Goal: Task Accomplishment & Management: Use online tool/utility

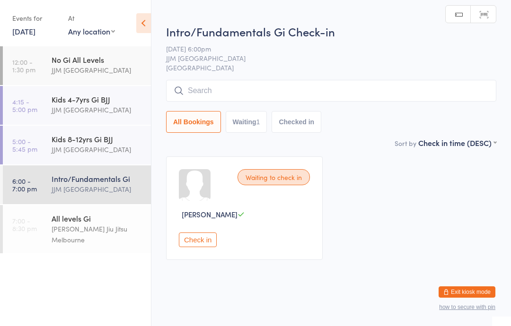
click at [199, 246] on button "Check in" at bounding box center [198, 240] width 38 height 15
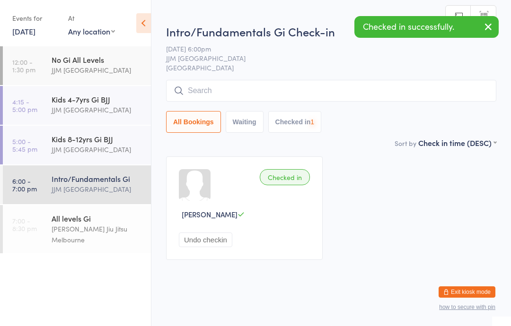
click at [98, 229] on div "[PERSON_NAME] Jiu Jitsu Melbourne" at bounding box center [97, 235] width 91 height 22
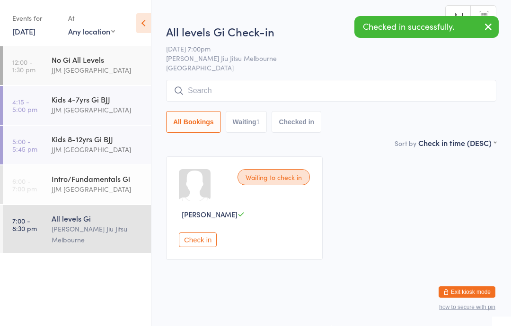
click at [206, 240] on button "Check in" at bounding box center [198, 240] width 38 height 15
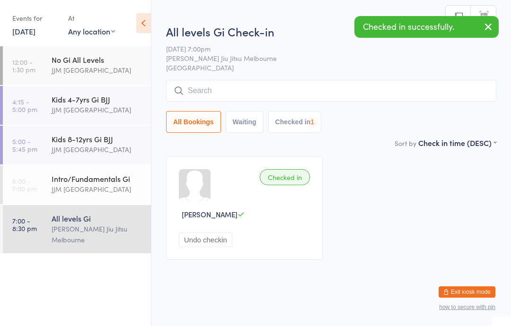
click at [92, 181] on div "Intro/Fundamentals Gi" at bounding box center [97, 178] width 91 height 10
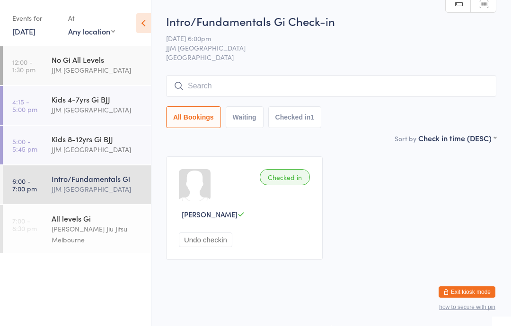
click at [201, 82] on input "search" at bounding box center [331, 86] width 330 height 22
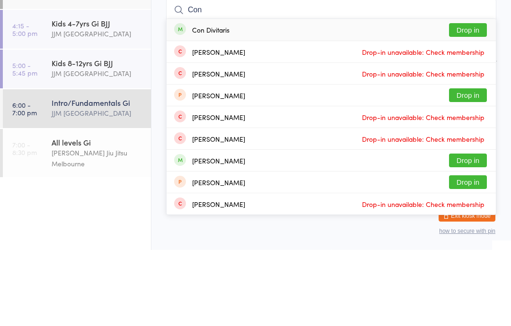
type input "Con"
click at [211, 102] on div "Con Divitaris" at bounding box center [210, 106] width 37 height 8
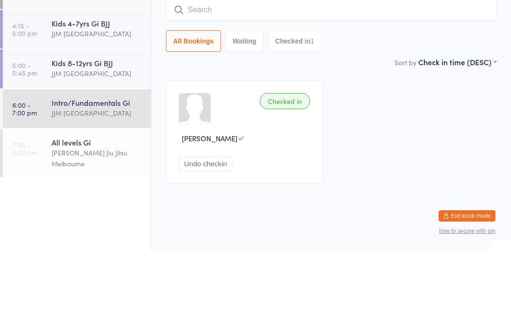
scroll to position [10, 0]
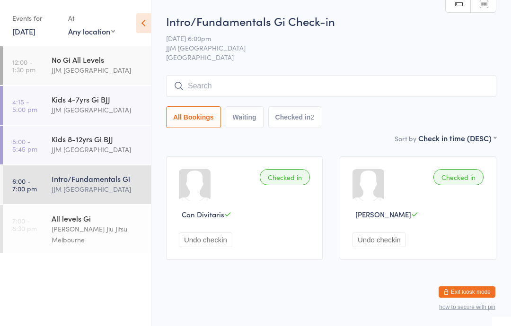
click at [378, 75] on input "search" at bounding box center [331, 86] width 330 height 22
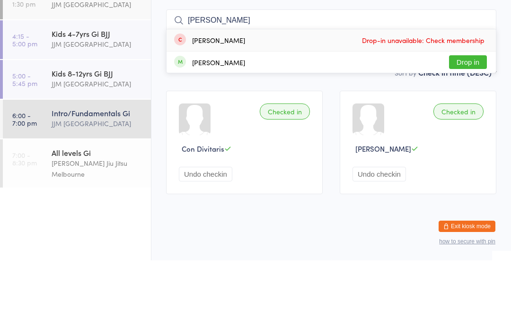
type input "[PERSON_NAME]"
click at [469, 121] on button "Drop in" at bounding box center [468, 128] width 38 height 14
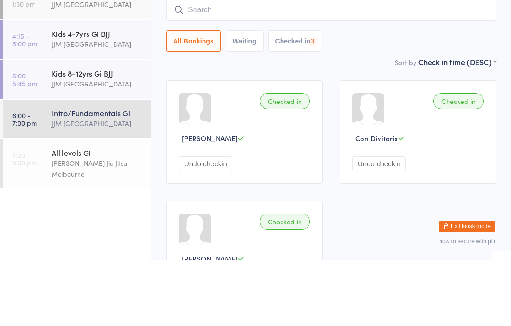
click at [375, 96] on div "All Bookings Waiting Checked in 3" at bounding box center [331, 107] width 330 height 22
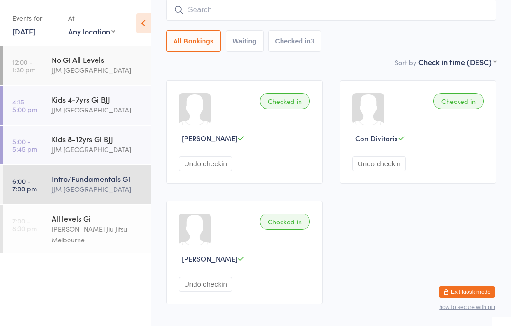
click at [297, 13] on input "search" at bounding box center [331, 10] width 330 height 22
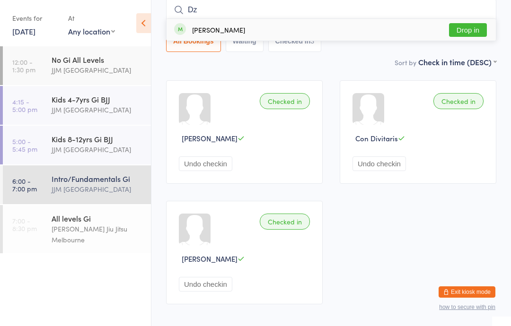
type input "Dz"
click at [477, 26] on button "Drop in" at bounding box center [468, 30] width 38 height 14
